Goal: Obtain resource: Download file/media

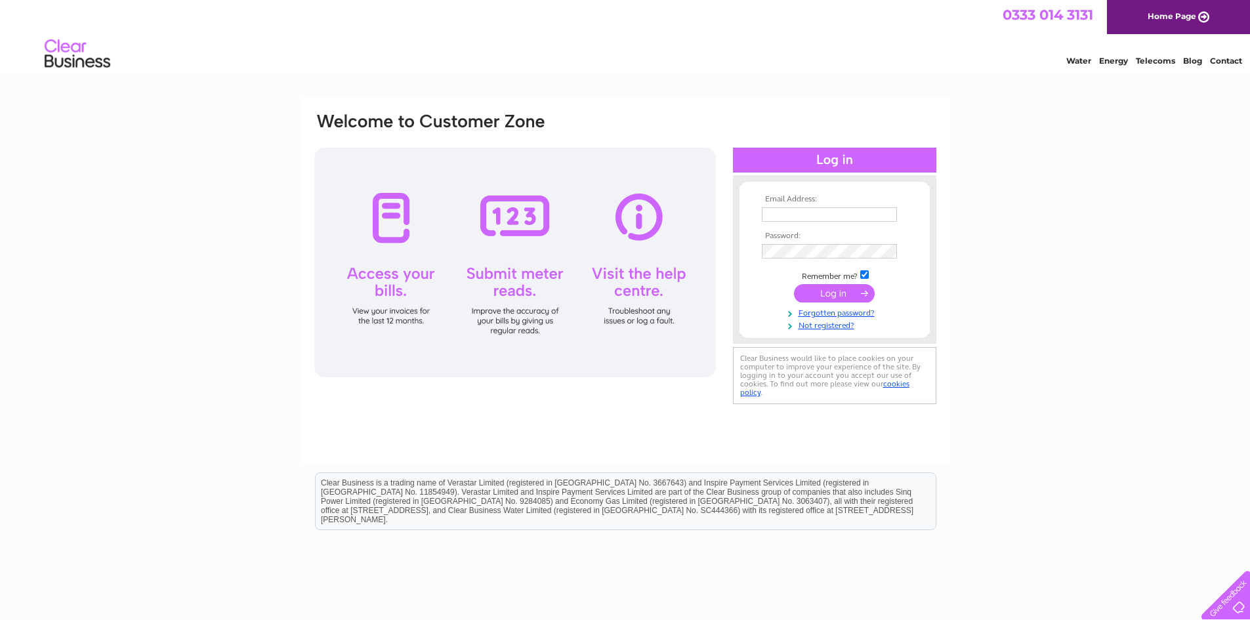
click at [834, 213] on input "text" at bounding box center [829, 214] width 135 height 14
type input "sales@homeworx.uk.com"
click at [845, 261] on tbody "Email Address: sales@homeworx.uk.com Password: Remember me?" at bounding box center [834, 263] width 152 height 137
click at [818, 293] on input "submit" at bounding box center [834, 294] width 81 height 18
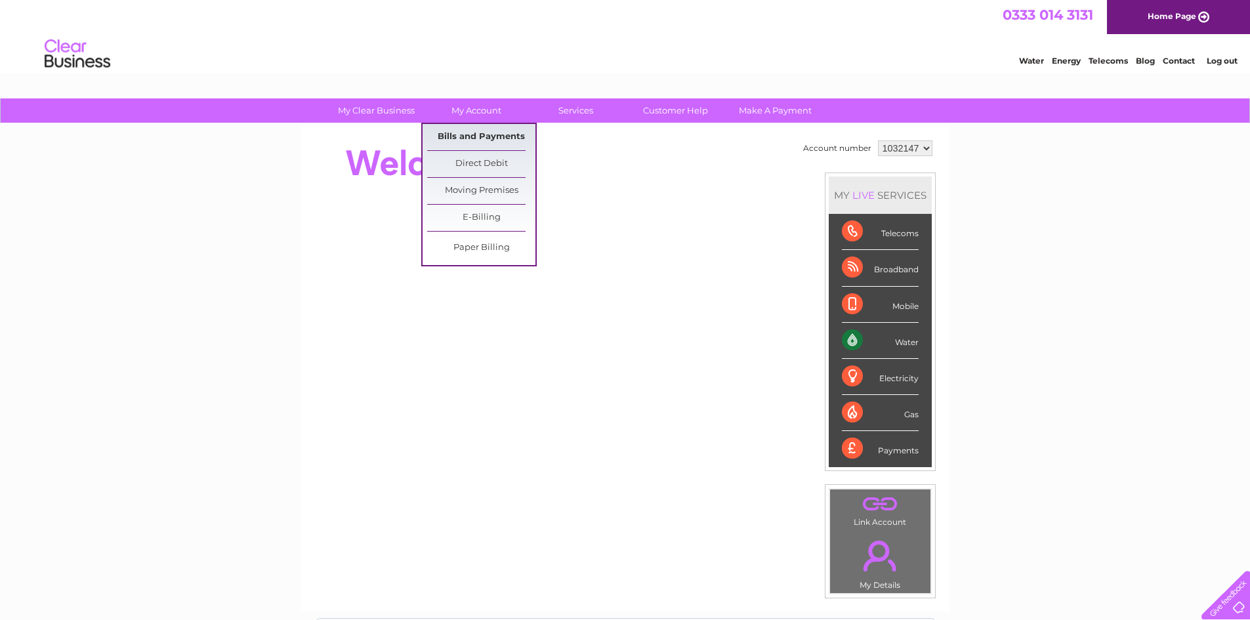
click at [474, 130] on link "Bills and Payments" at bounding box center [481, 137] width 108 height 26
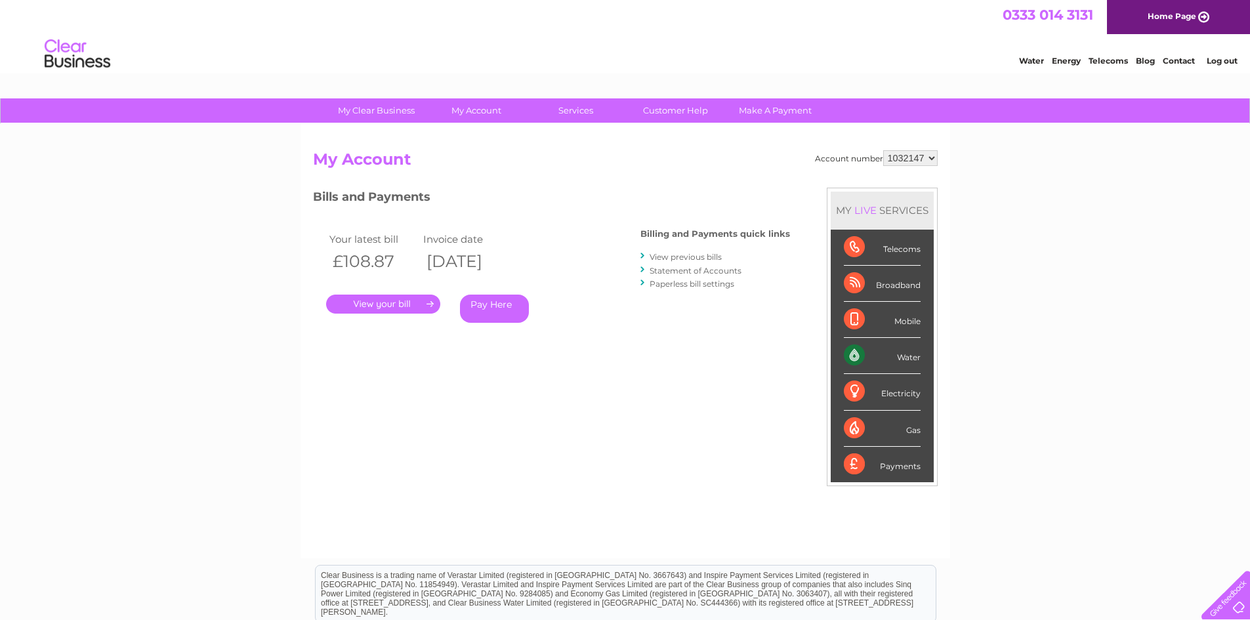
click at [690, 254] on link "View previous bills" at bounding box center [685, 257] width 72 height 10
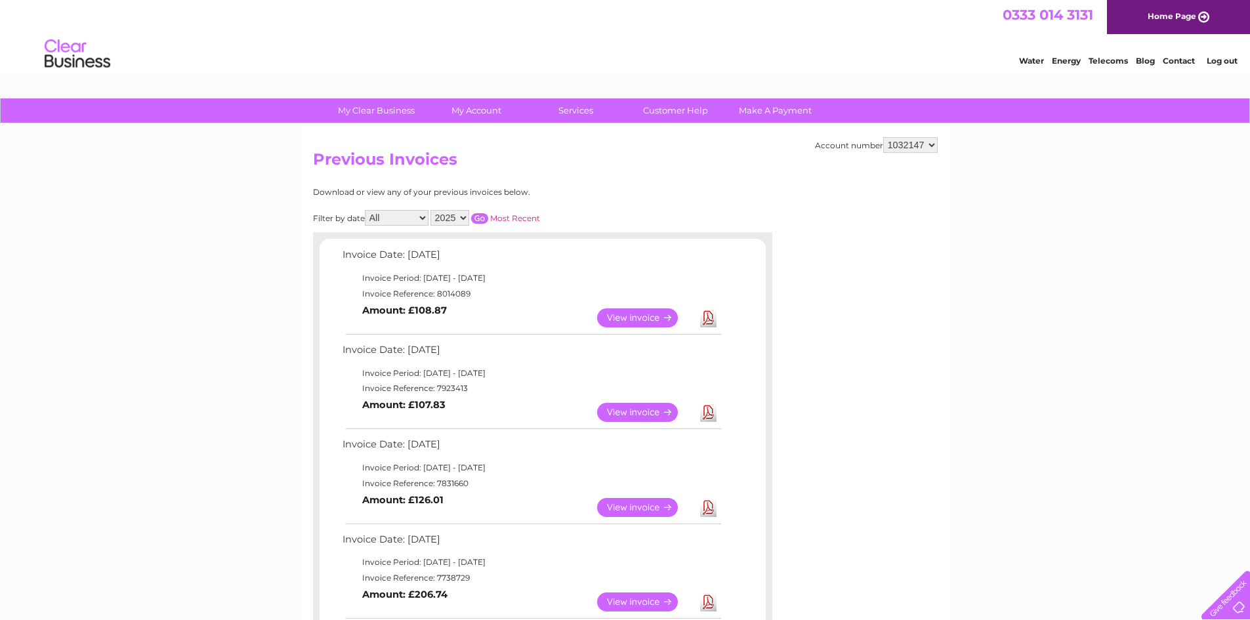
click at [710, 315] on link "Download" at bounding box center [708, 317] width 16 height 19
click at [708, 410] on link "Download" at bounding box center [708, 412] width 16 height 19
